Goal: Task Accomplishment & Management: Complete application form

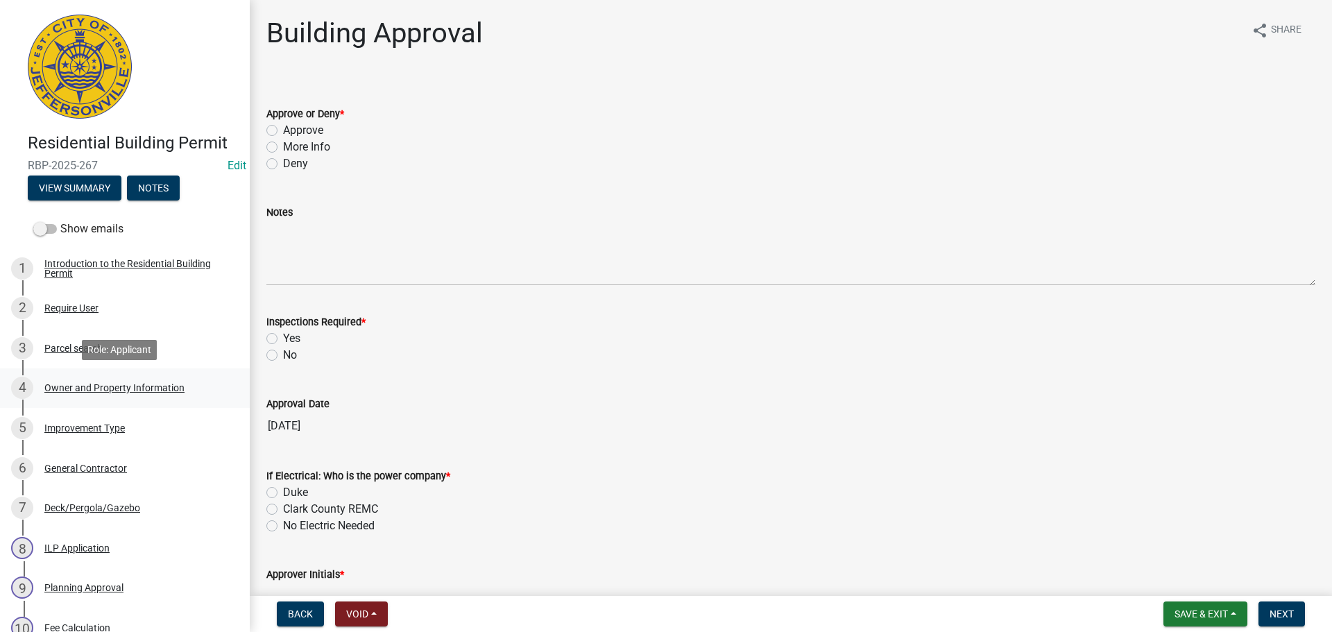
click at [123, 388] on div "Owner and Property Information" at bounding box center [114, 388] width 140 height 10
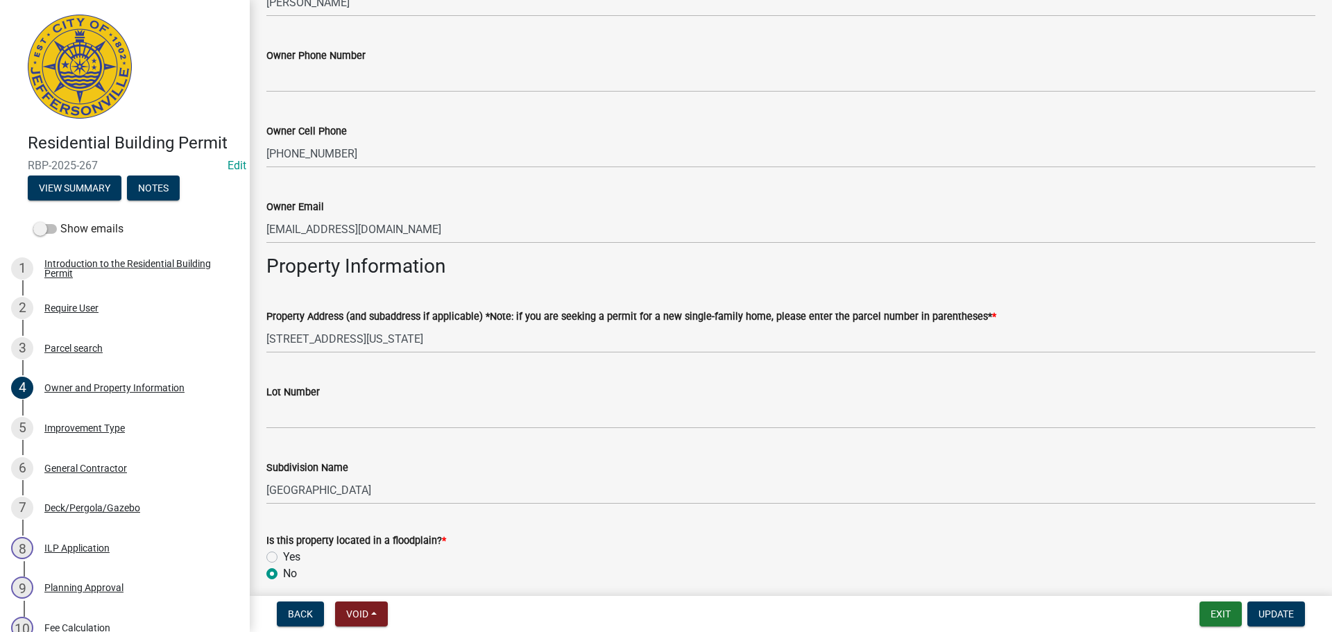
scroll to position [486, 0]
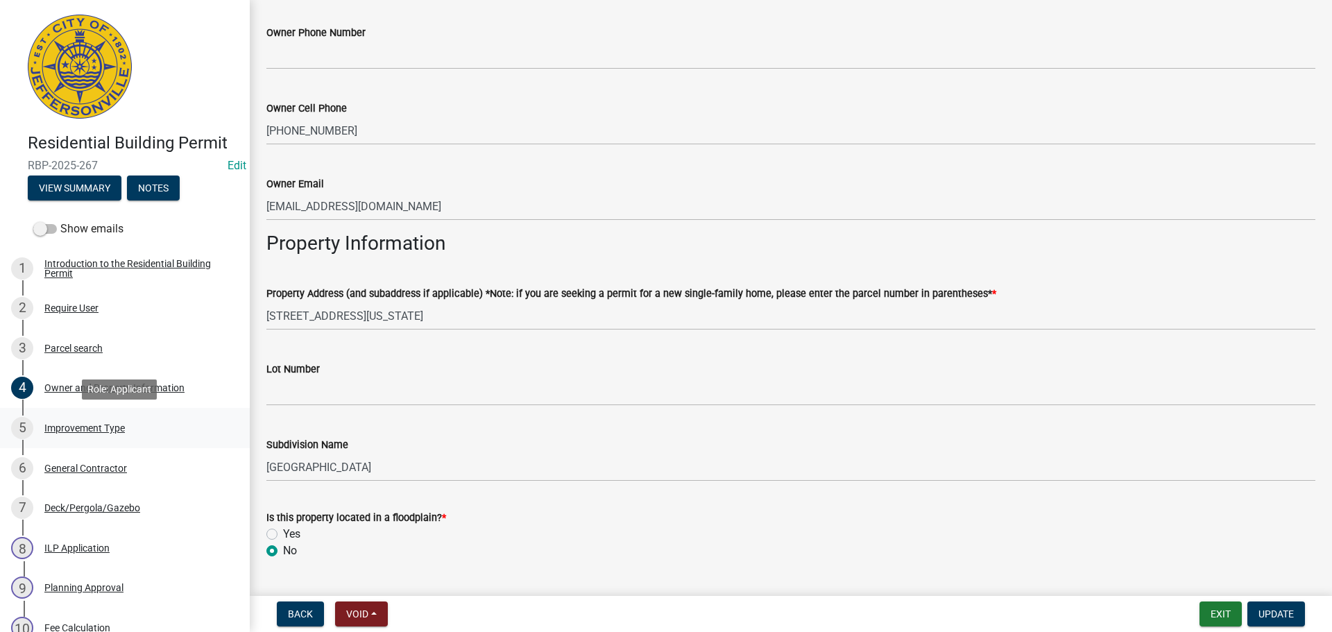
click at [88, 430] on div "Improvement Type" at bounding box center [84, 428] width 80 height 10
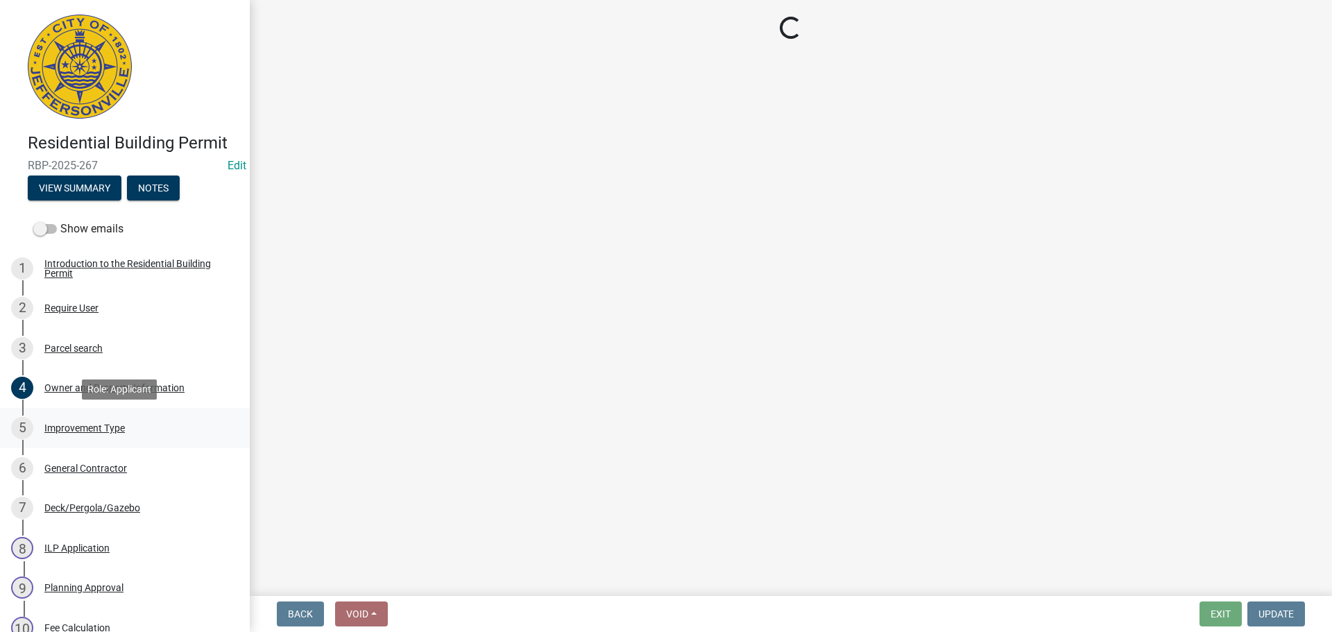
scroll to position [0, 0]
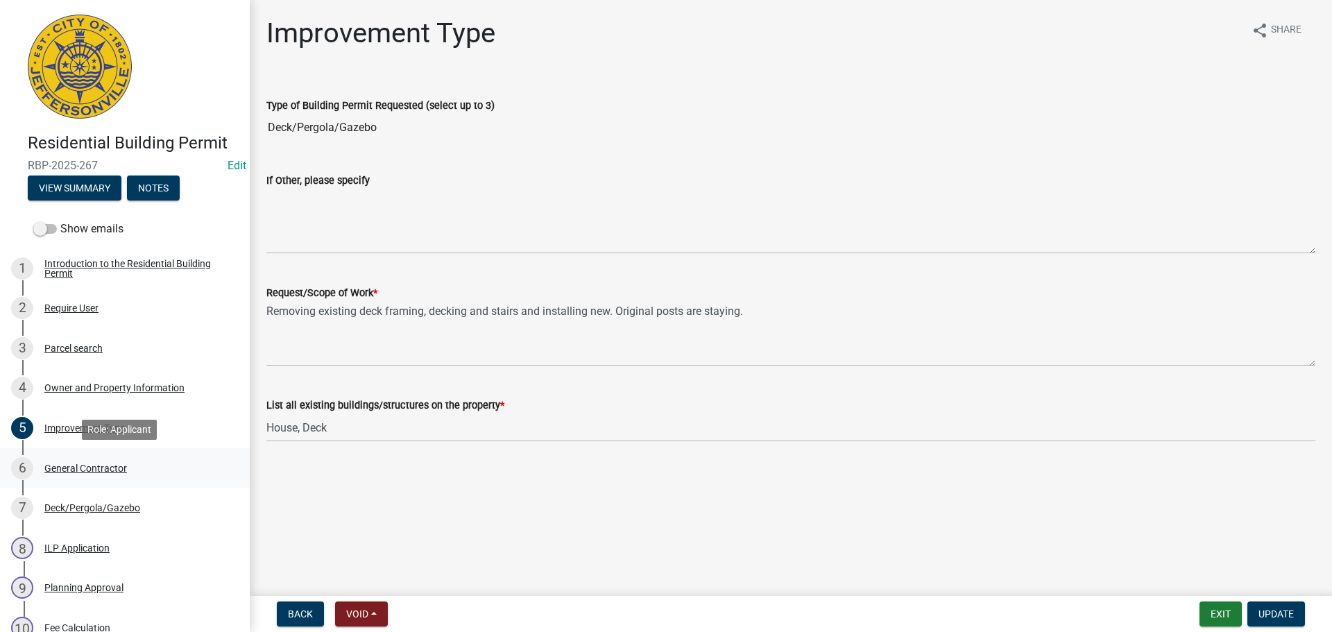
click at [75, 465] on div "General Contractor" at bounding box center [85, 469] width 83 height 10
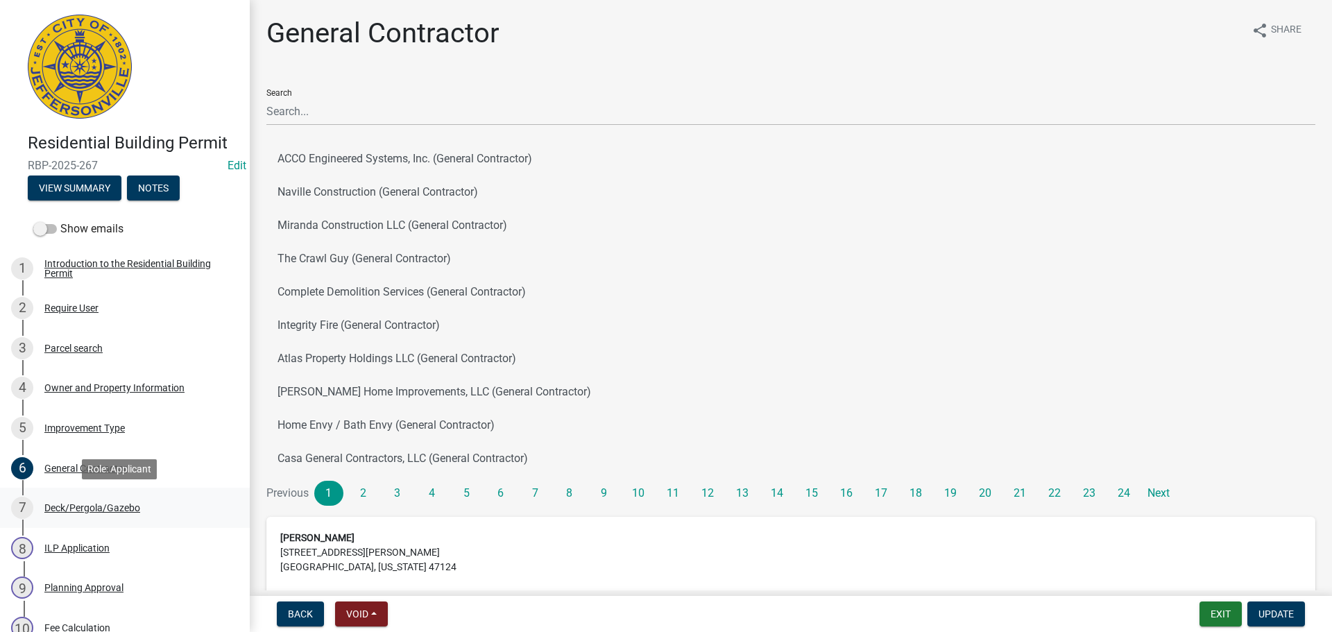
click at [115, 506] on div "Deck/Pergola/Gazebo" at bounding box center [92, 508] width 96 height 10
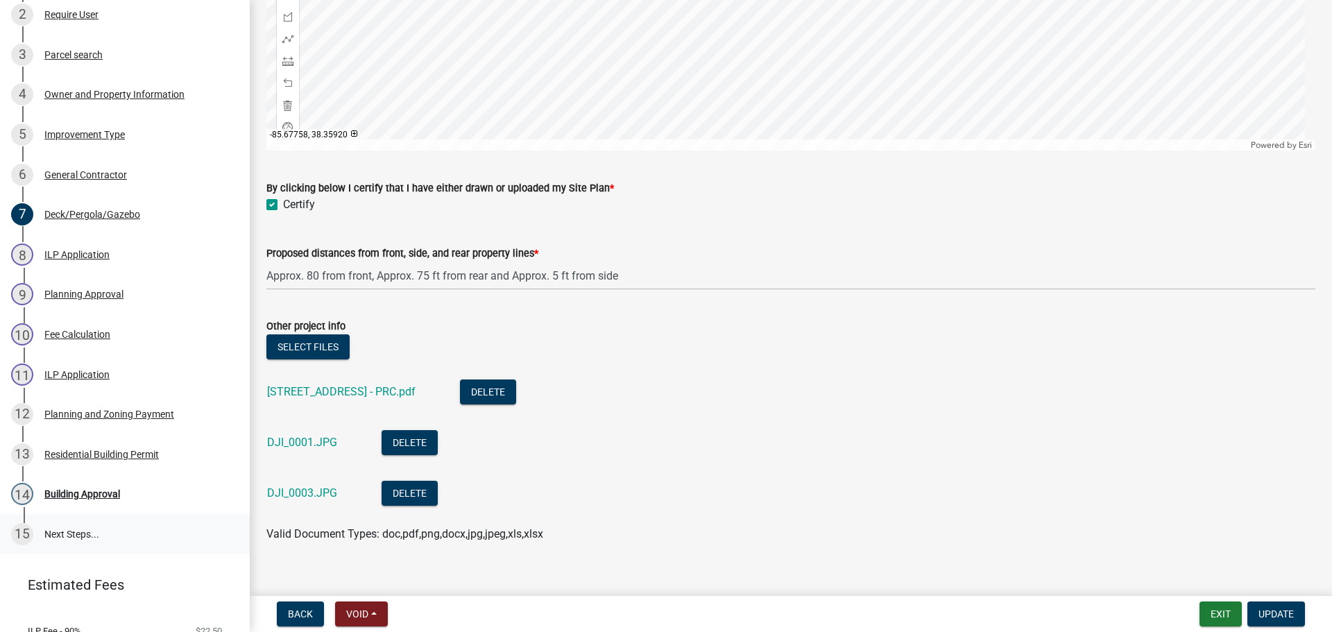
scroll to position [347, 0]
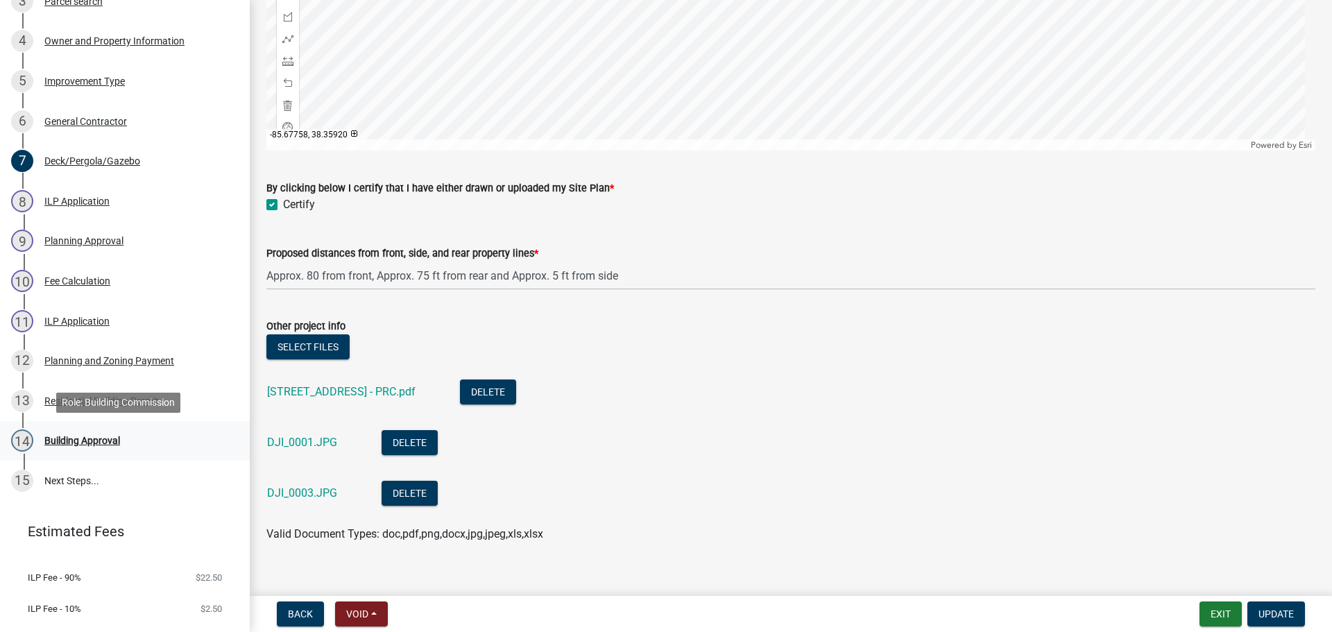
click at [85, 436] on div "Building Approval" at bounding box center [82, 441] width 76 height 10
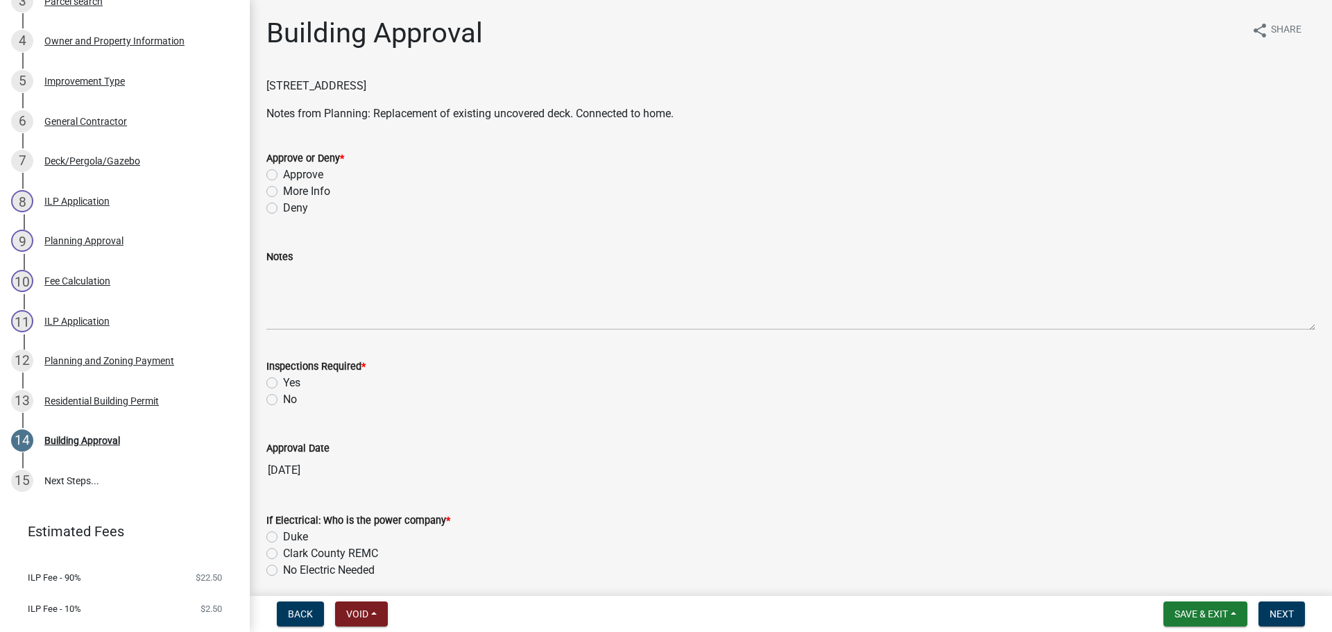
click at [307, 173] on label "Approve" at bounding box center [303, 175] width 40 height 17
click at [292, 173] on input "Approve" at bounding box center [287, 171] width 9 height 9
radio input "true"
click at [289, 384] on label "Yes" at bounding box center [291, 383] width 17 height 17
click at [289, 384] on input "Yes" at bounding box center [287, 379] width 9 height 9
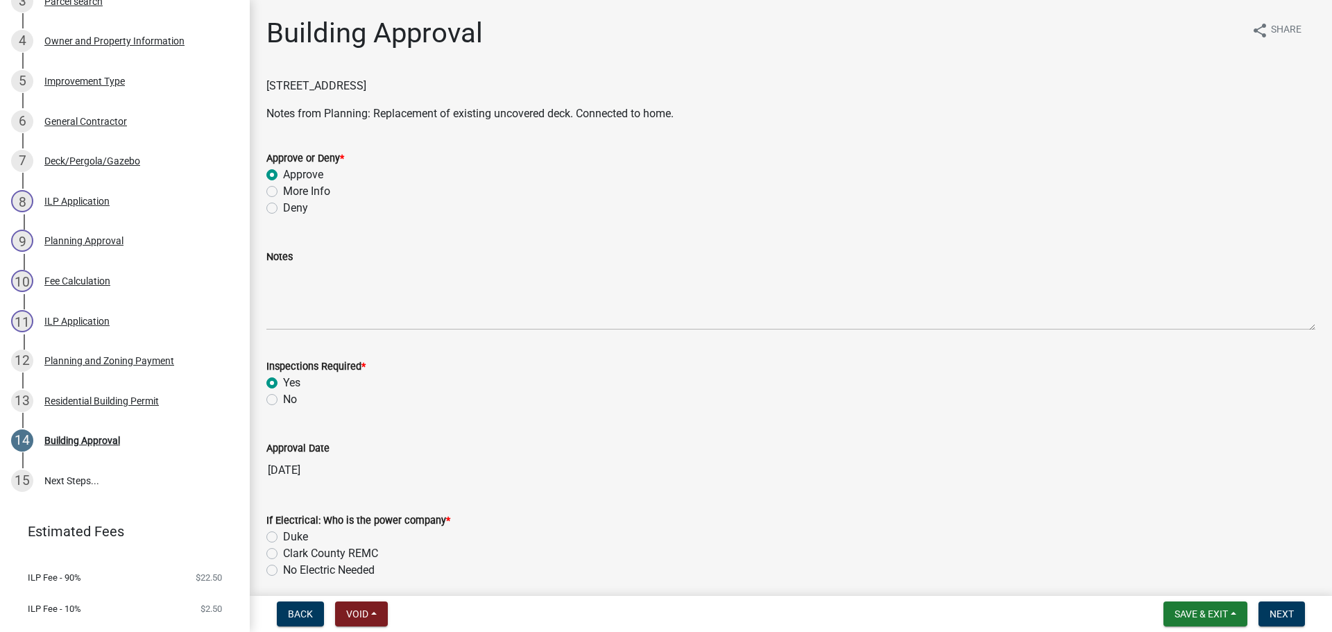
radio input "true"
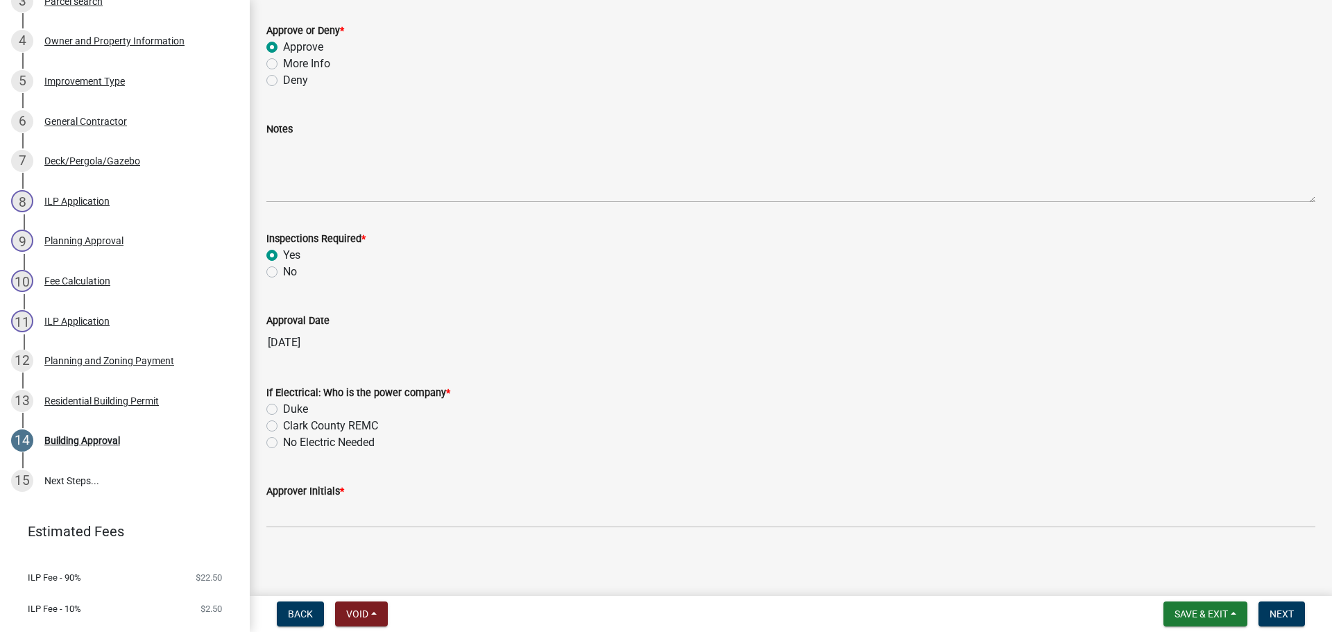
scroll to position [130, 0]
click at [317, 441] on label "No Electric Needed" at bounding box center [329, 440] width 92 height 17
click at [292, 441] on input "No Electric Needed" at bounding box center [287, 436] width 9 height 9
radio input "true"
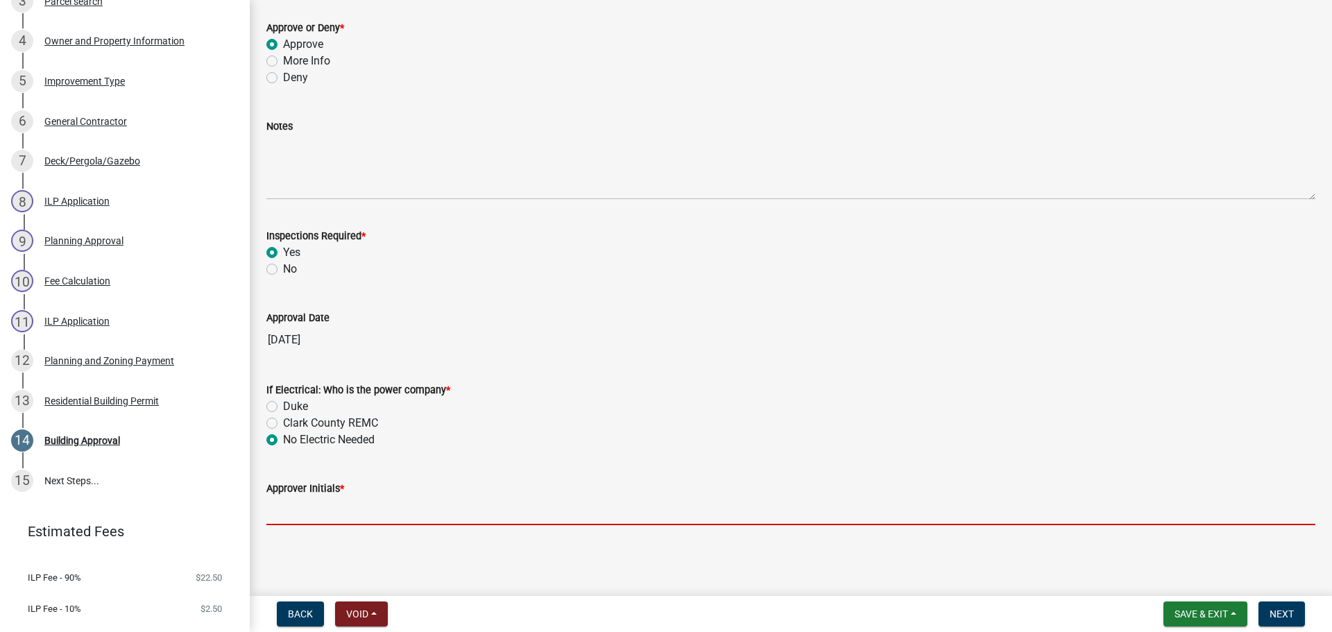
click at [339, 516] on input "Approver Initials *" at bounding box center [790, 511] width 1049 height 28
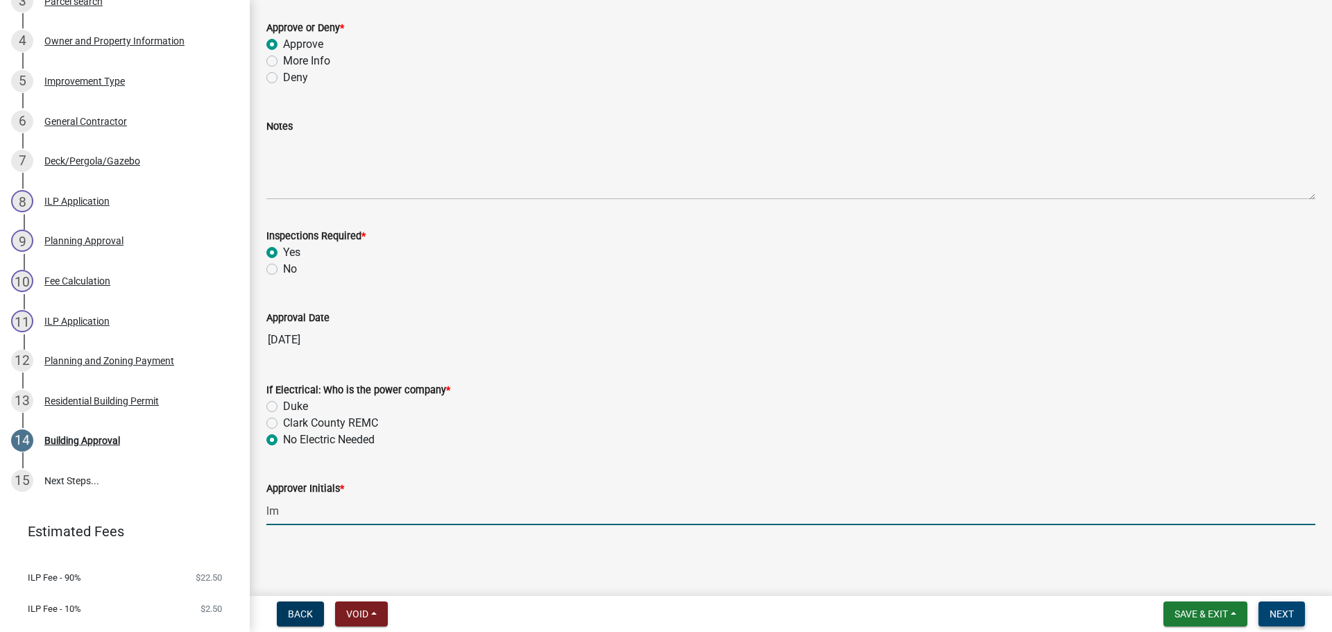
type input "lm"
click at [1285, 609] on span "Next" at bounding box center [1282, 614] width 24 height 11
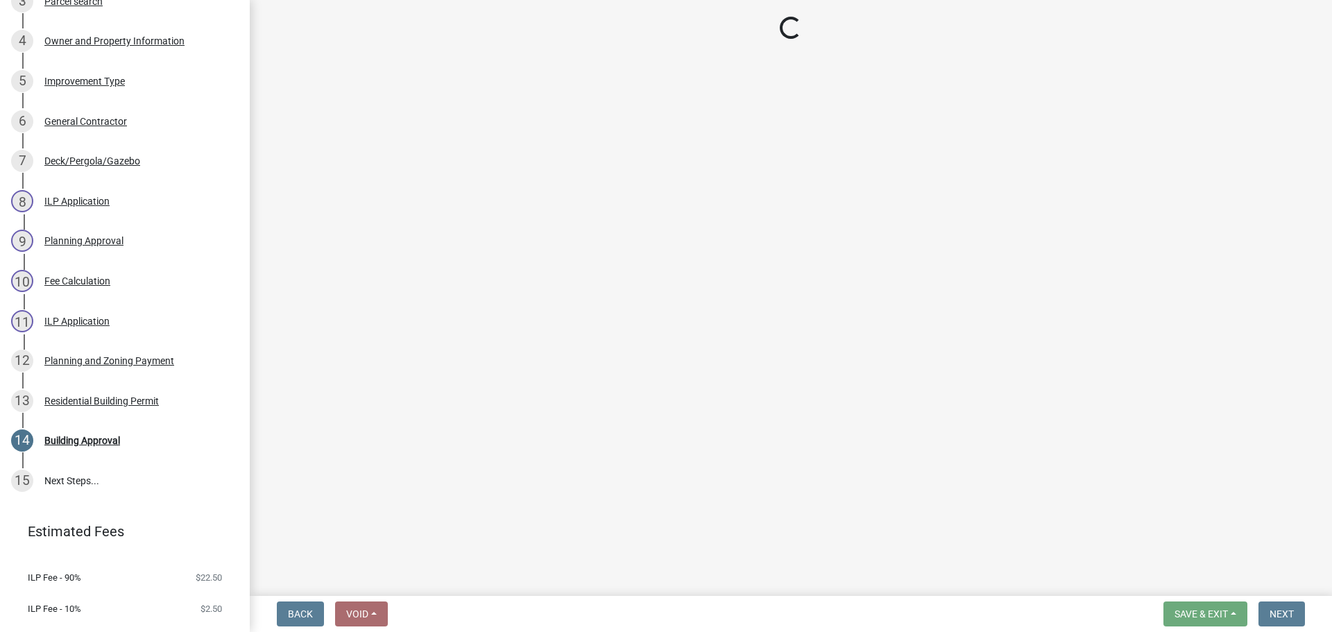
scroll to position [627, 0]
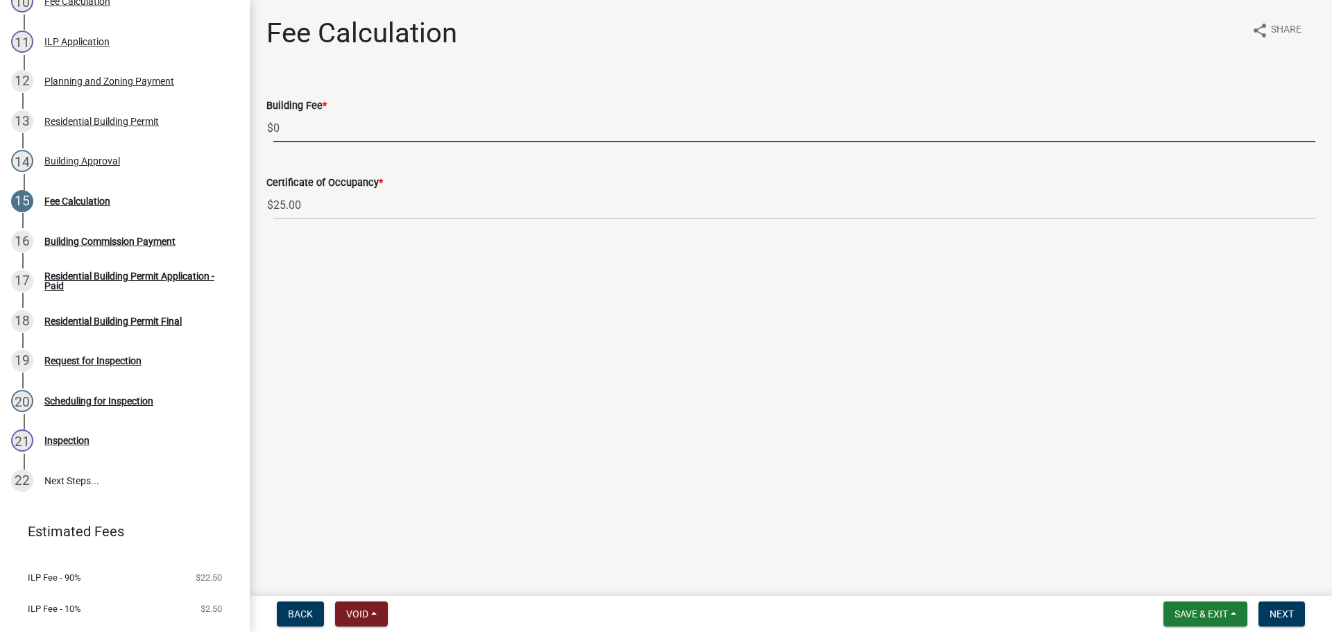
drag, startPoint x: 340, startPoint y: 130, endPoint x: 241, endPoint y: 140, distance: 99.7
click at [245, 135] on div "Residential Building Permit RBP-2025-267 Edit View Summary Notes Show emails 1 …" at bounding box center [666, 316] width 1332 height 632
type input "35.00"
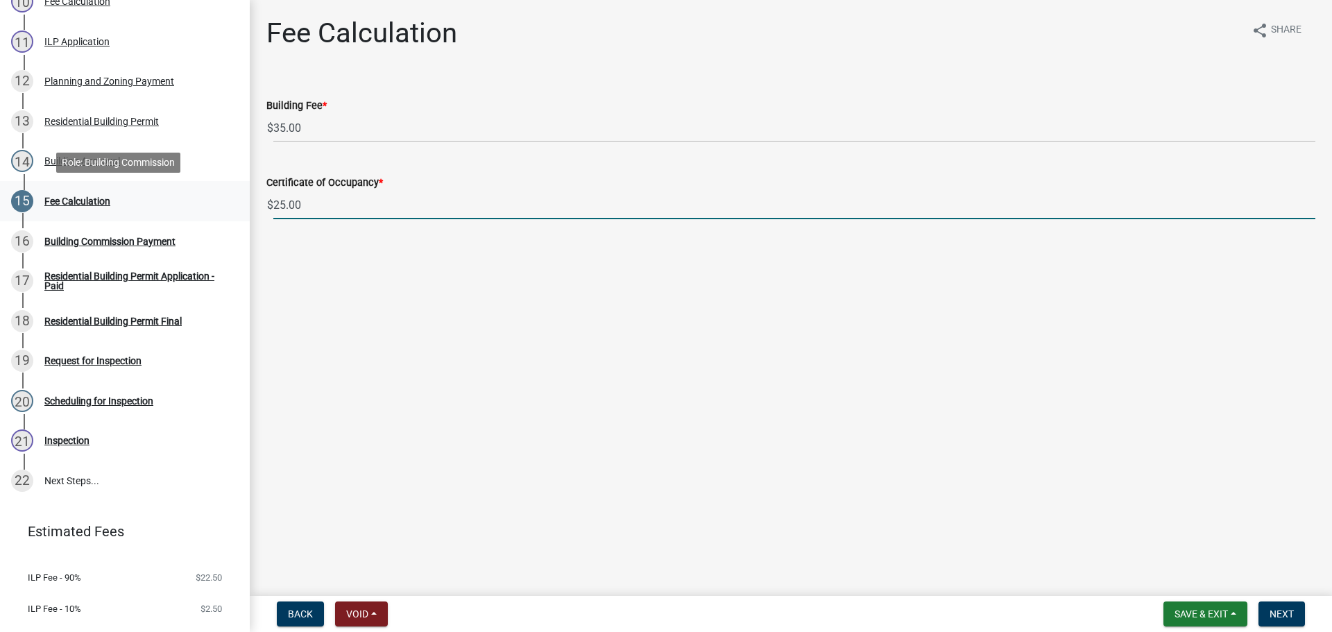
drag, startPoint x: 269, startPoint y: 201, endPoint x: 219, endPoint y: 201, distance: 49.3
click at [219, 201] on div "Residential Building Permit RBP-2025-267 Edit View Summary Notes Show emails 1 …" at bounding box center [666, 316] width 1332 height 632
type input "0.00"
click at [1292, 611] on span "Next" at bounding box center [1282, 614] width 24 height 11
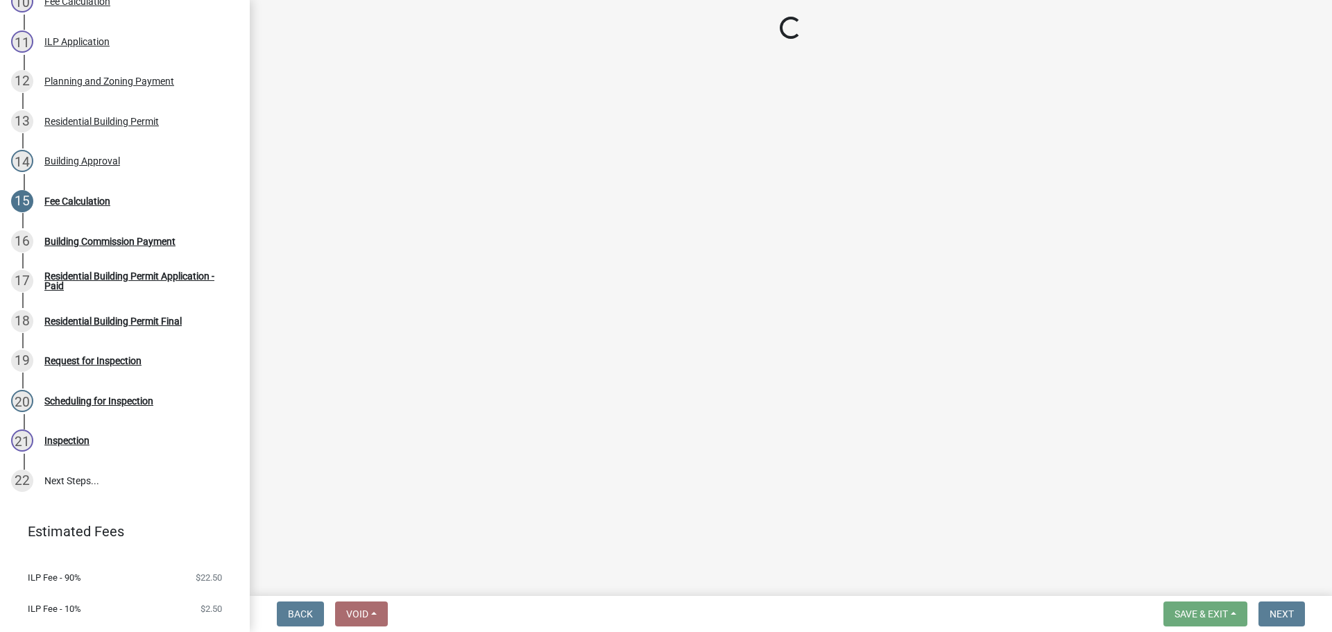
select select "3: 3"
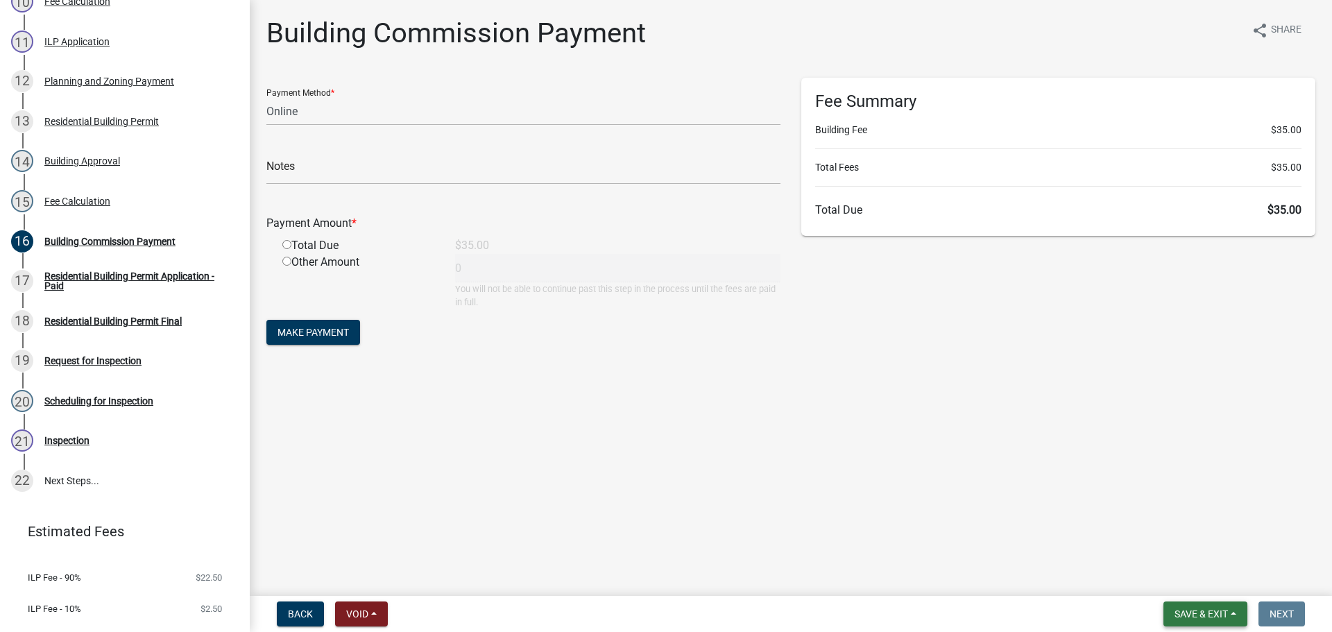
click at [1222, 616] on span "Save & Exit" at bounding box center [1201, 614] width 53 height 11
click at [1217, 580] on button "Save & Exit" at bounding box center [1192, 577] width 111 height 33
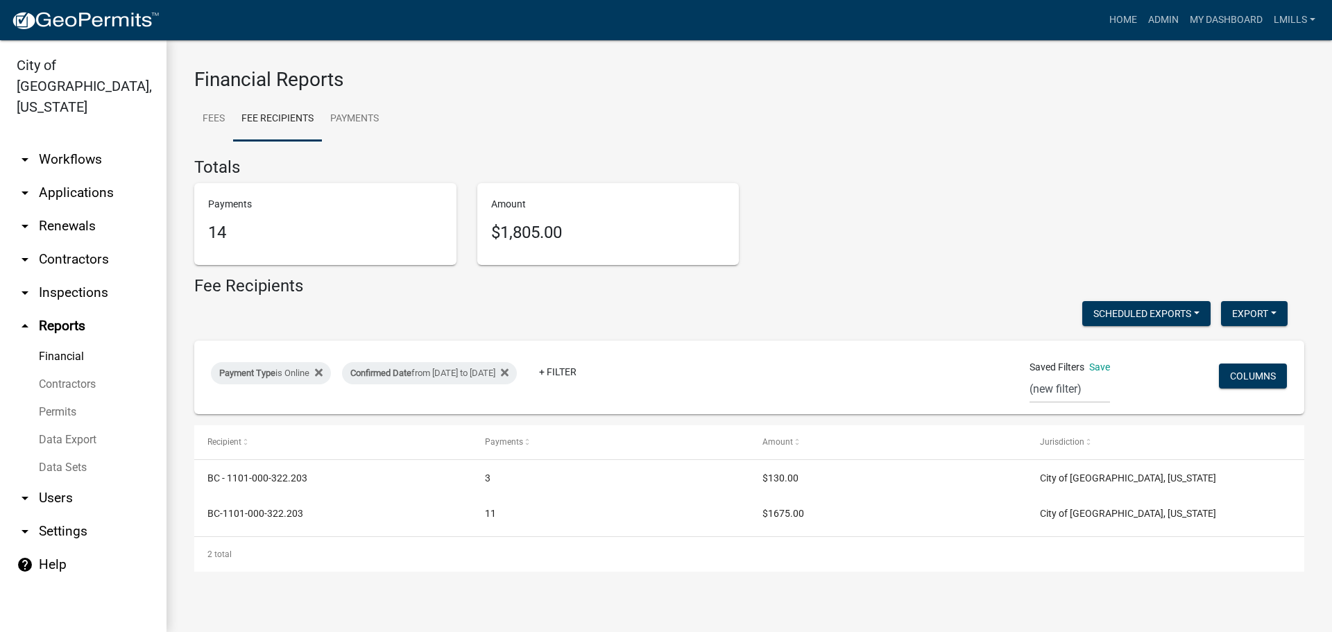
select select "0: null"
